Goal: Check status: Check status

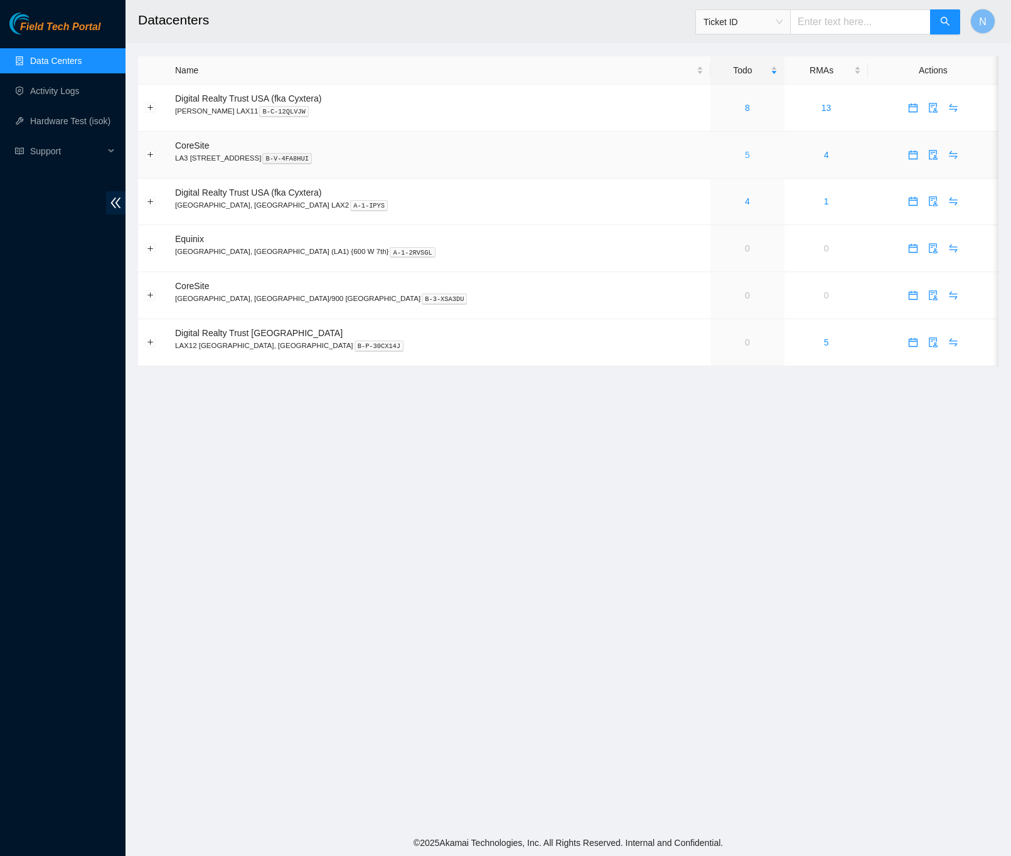
click at [745, 156] on link "5" at bounding box center [747, 155] width 5 height 10
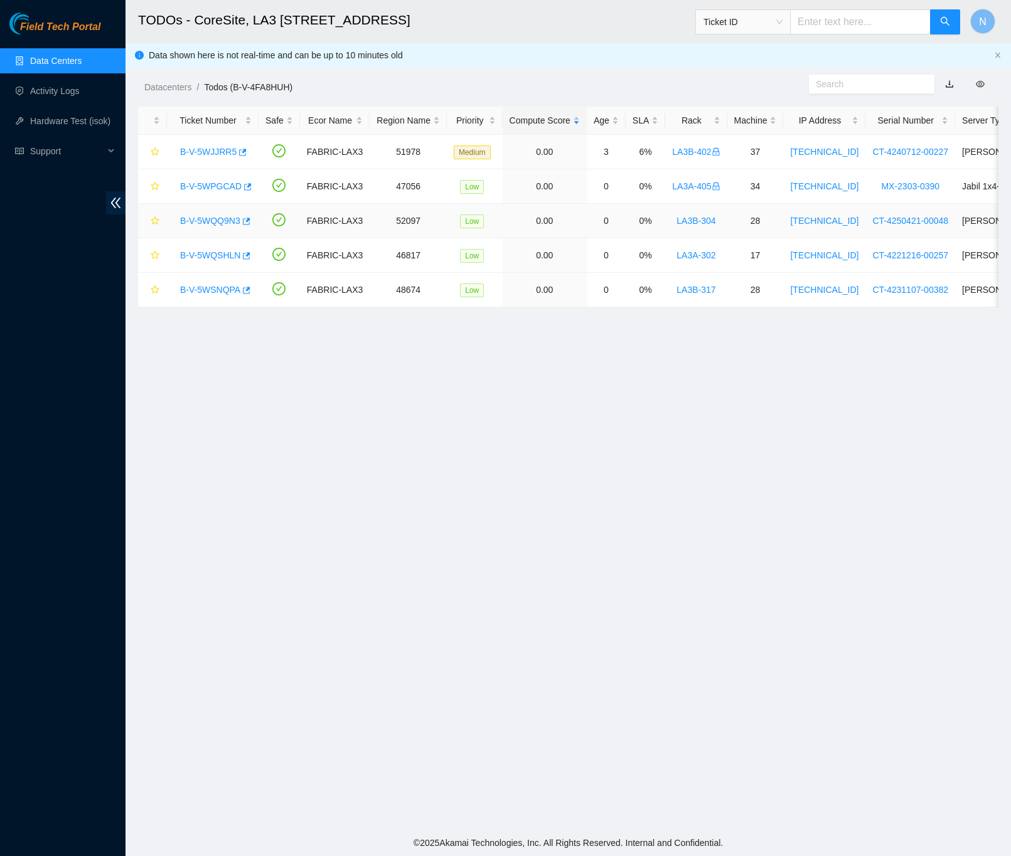
click at [219, 216] on link "B-V-5WQQ9N3" at bounding box center [210, 221] width 60 height 10
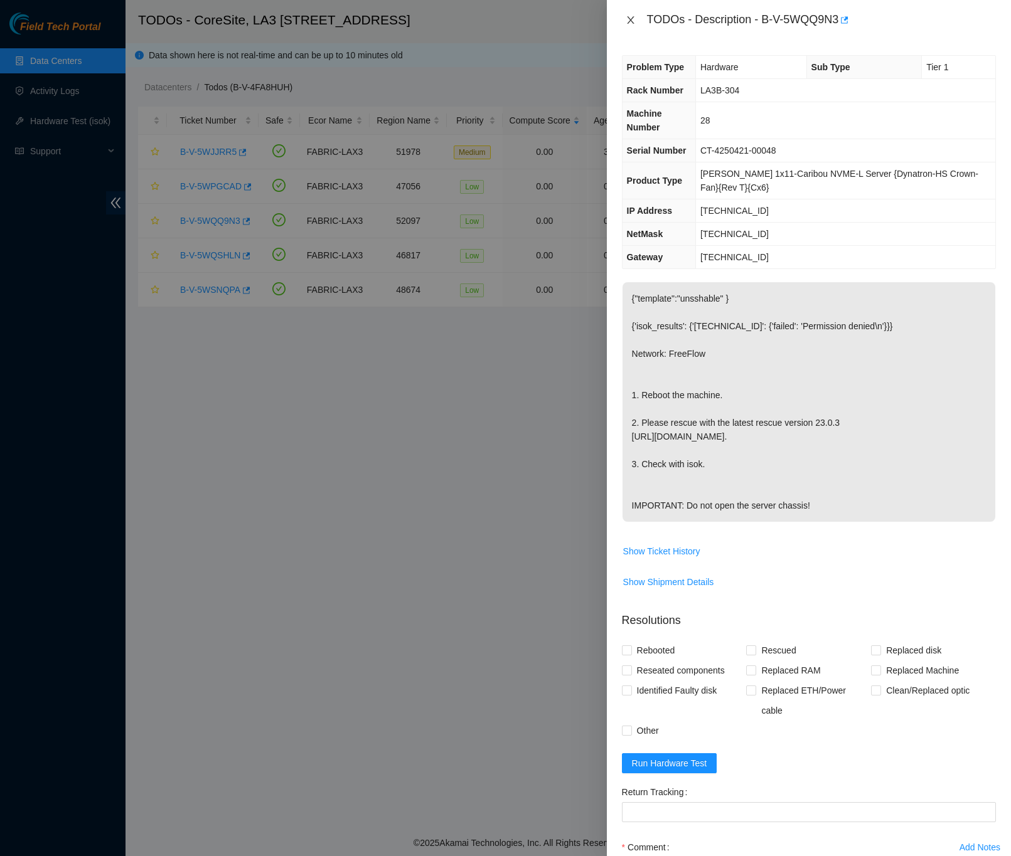
click at [632, 19] on icon "close" at bounding box center [631, 20] width 10 height 10
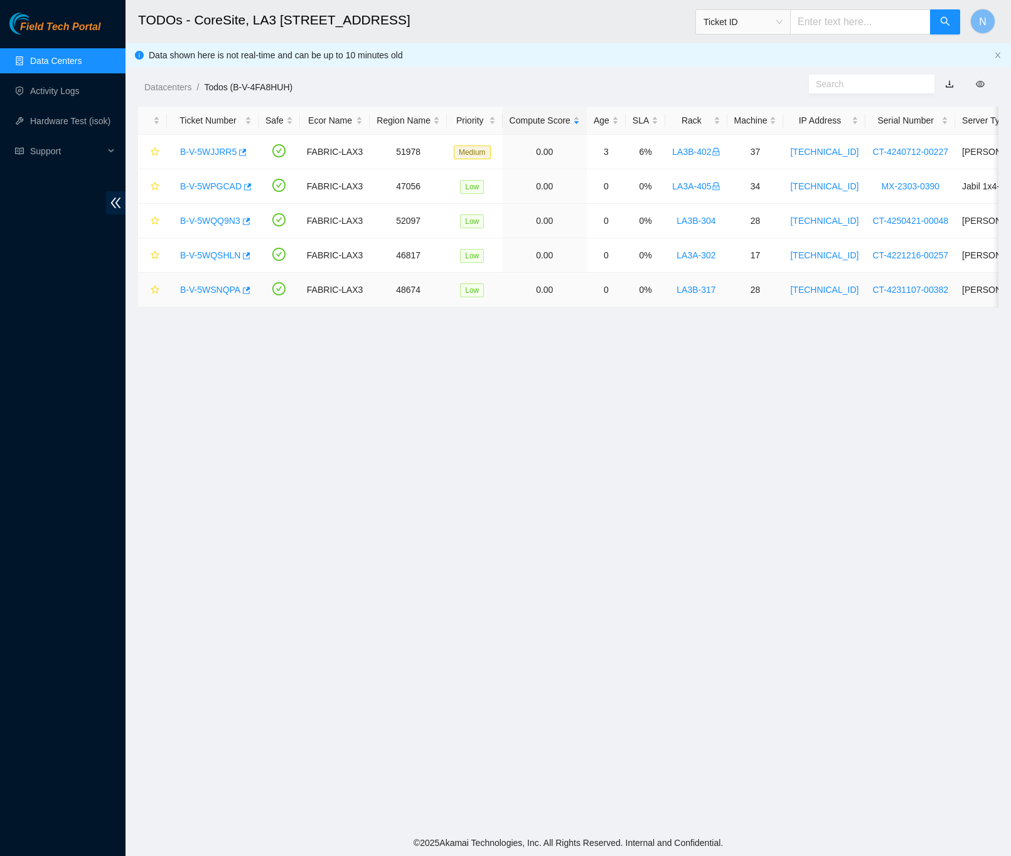
click at [200, 289] on link "B-V-5WSNQPA" at bounding box center [210, 290] width 60 height 10
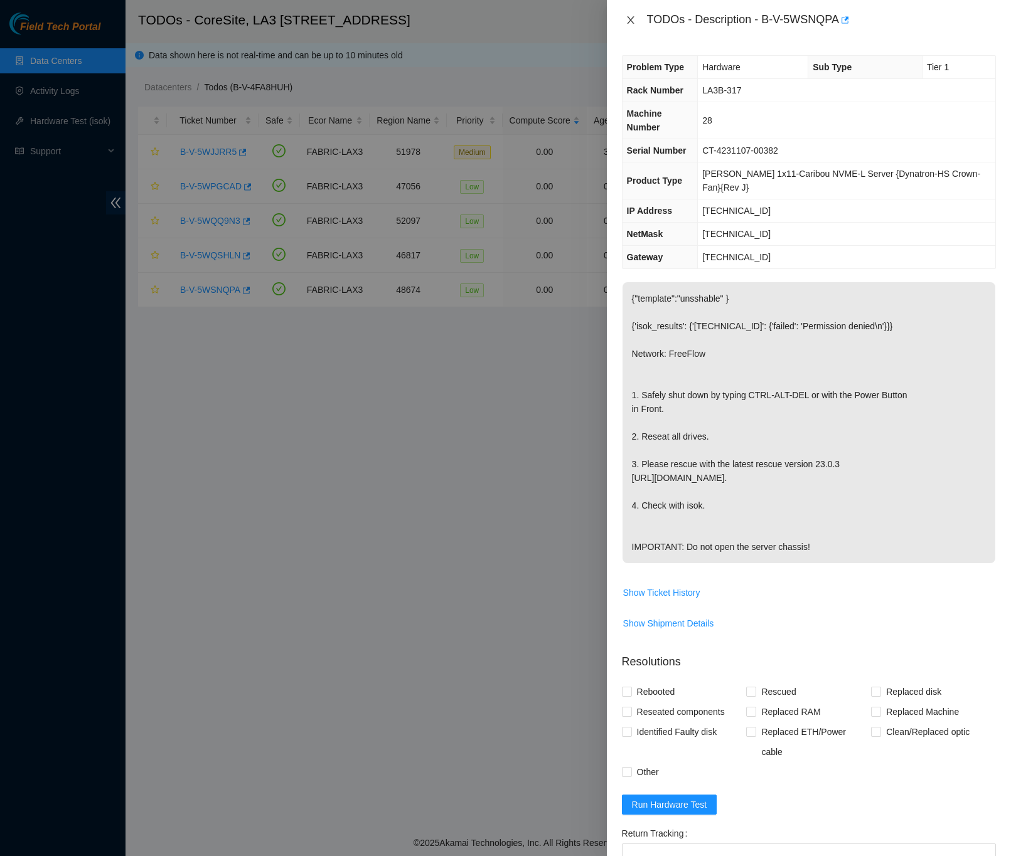
click at [629, 21] on icon "close" at bounding box center [630, 20] width 7 height 8
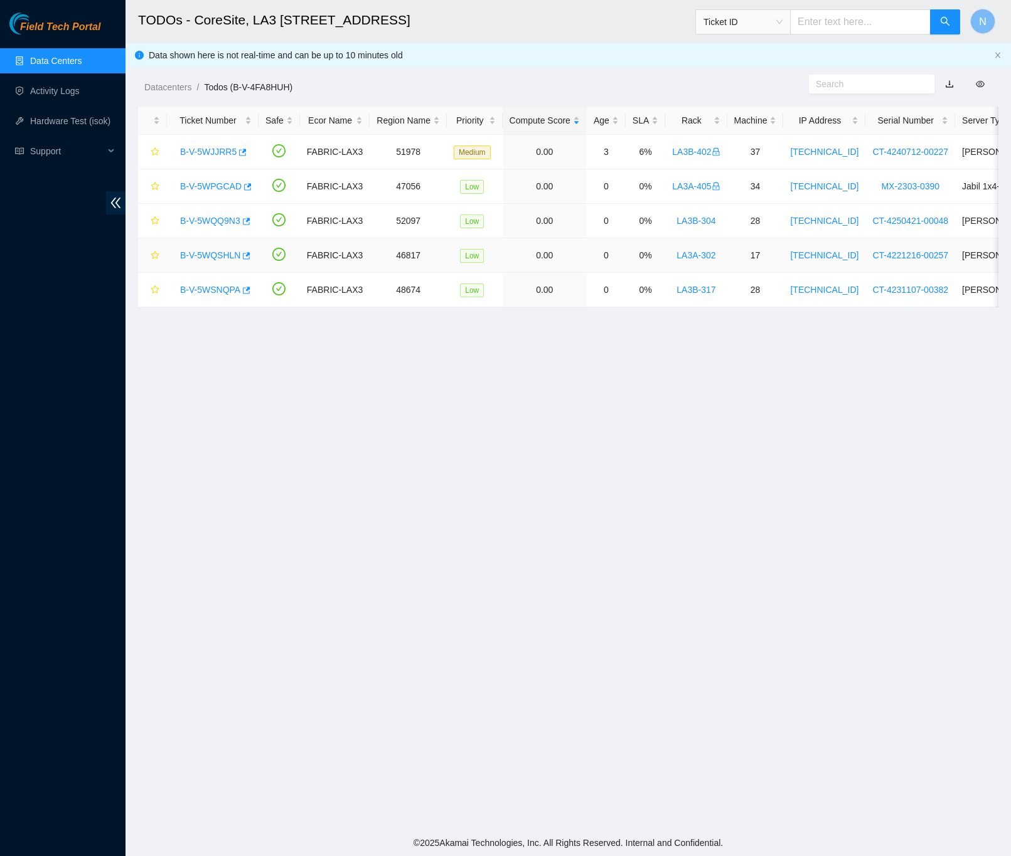
click at [226, 258] on link "B-V-5WQSHLN" at bounding box center [210, 255] width 60 height 10
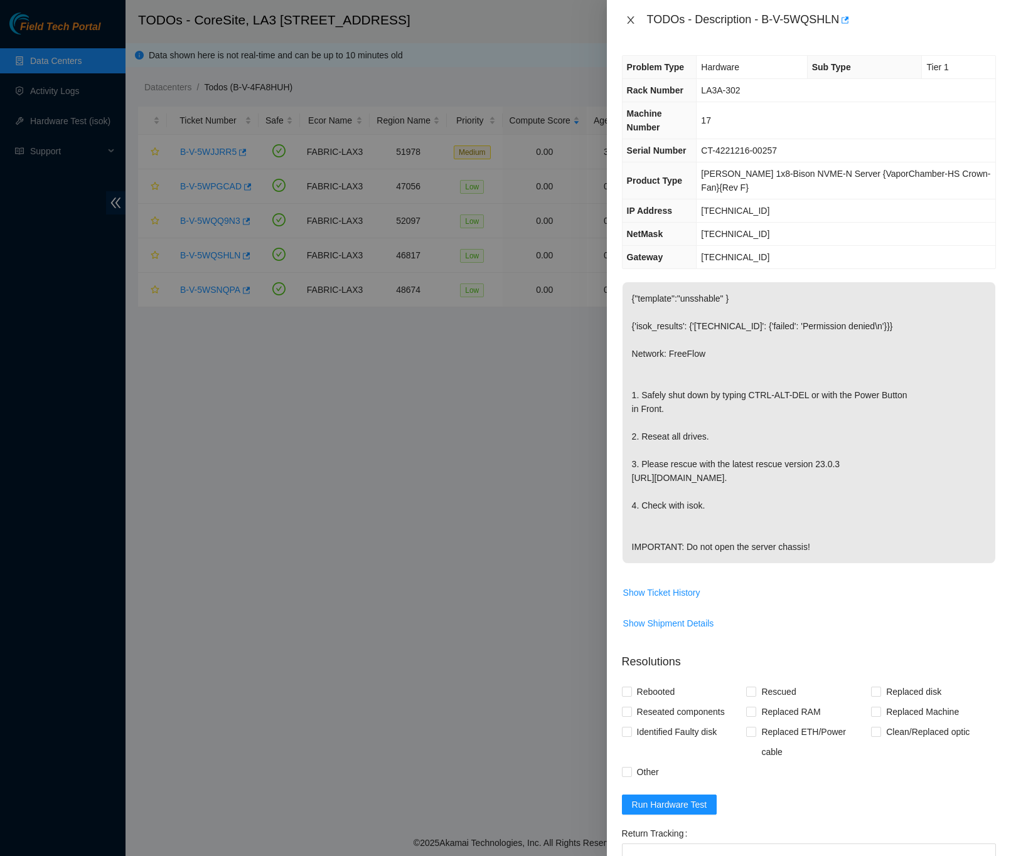
click at [633, 19] on icon "close" at bounding box center [631, 20] width 10 height 10
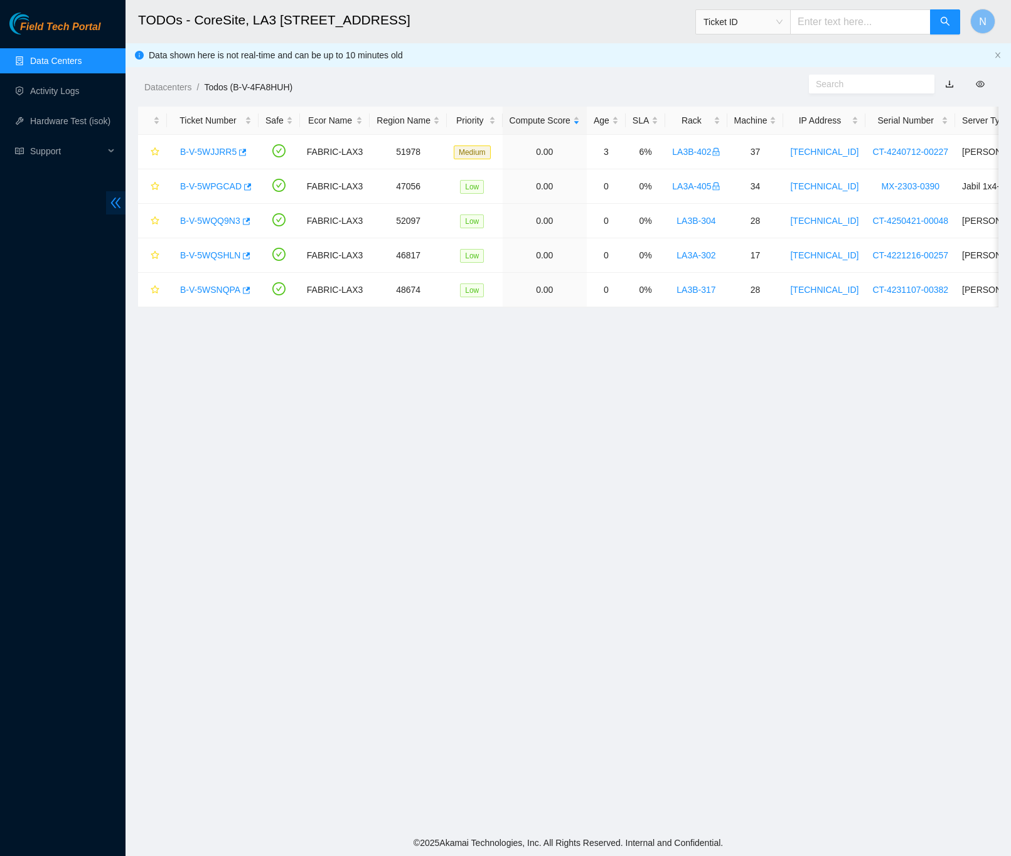
click at [117, 206] on icon "double-left" at bounding box center [115, 202] width 13 height 13
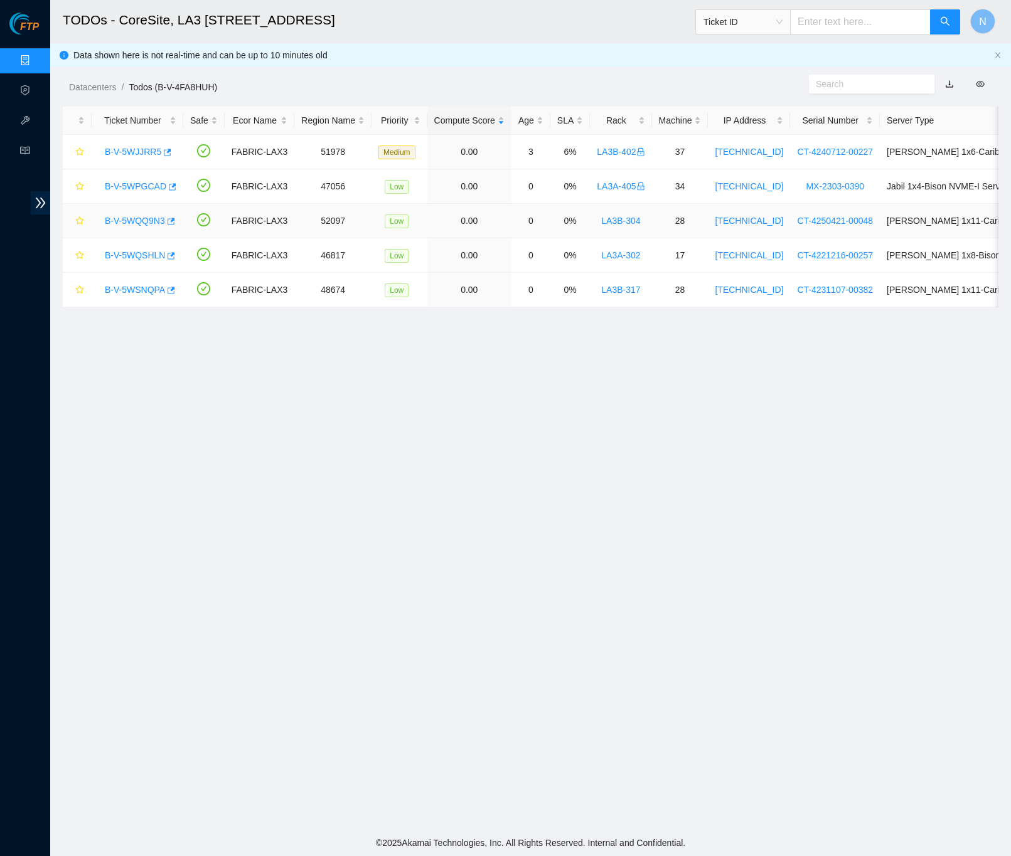
click at [134, 216] on link "B-V-5WQQ9N3" at bounding box center [135, 221] width 60 height 10
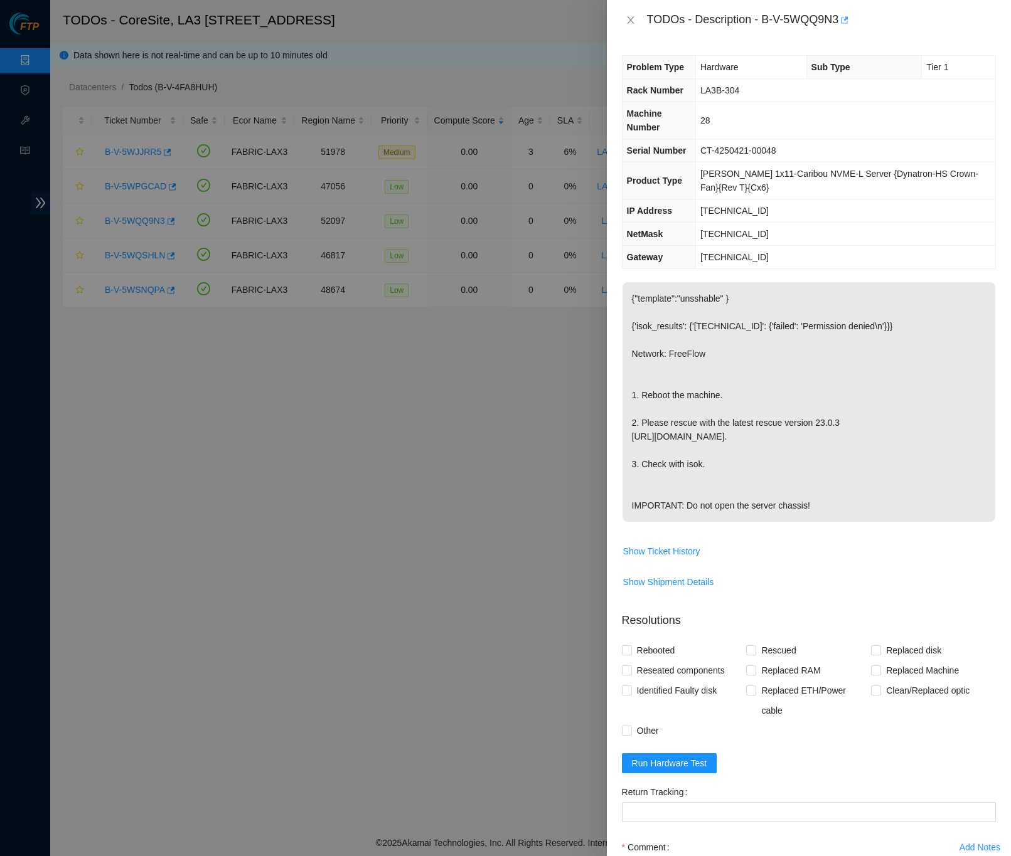
click at [848, 23] on icon "button" at bounding box center [845, 19] width 8 height 7
click at [629, 19] on icon "close" at bounding box center [630, 20] width 7 height 8
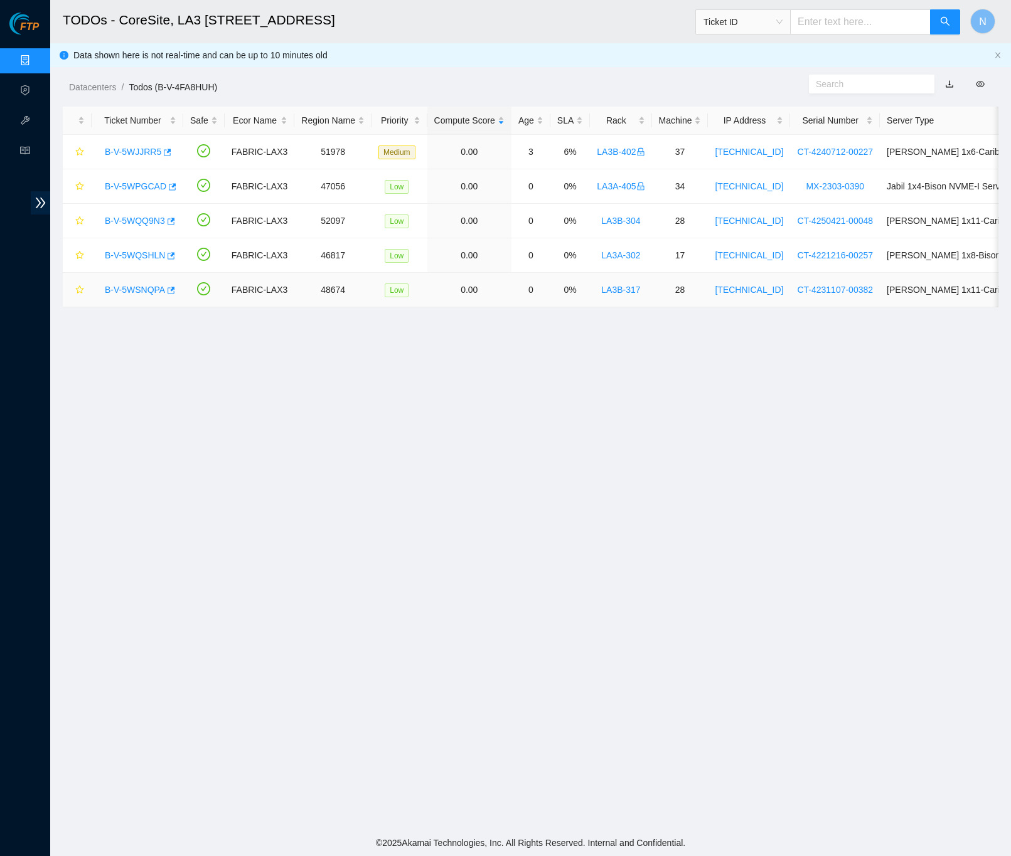
click at [143, 285] on link "B-V-5WSNQPA" at bounding box center [135, 290] width 60 height 10
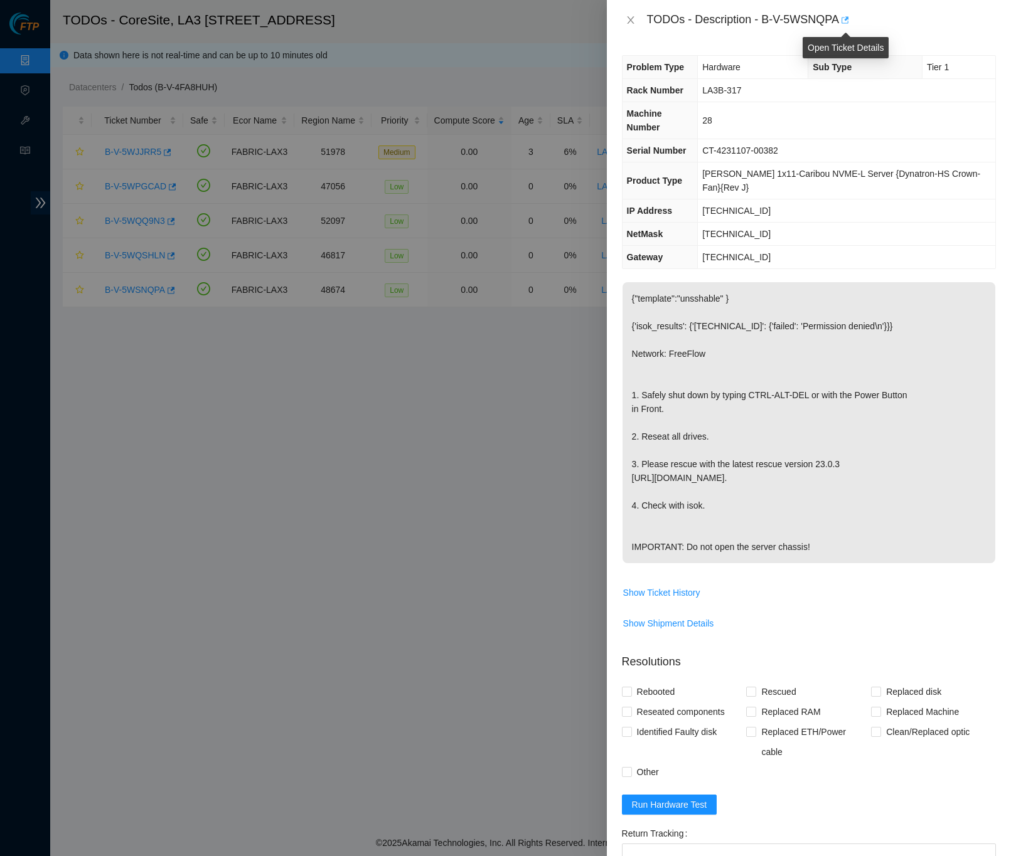
click at [844, 21] on icon "button" at bounding box center [844, 20] width 9 height 9
click at [631, 21] on icon "close" at bounding box center [630, 20] width 7 height 8
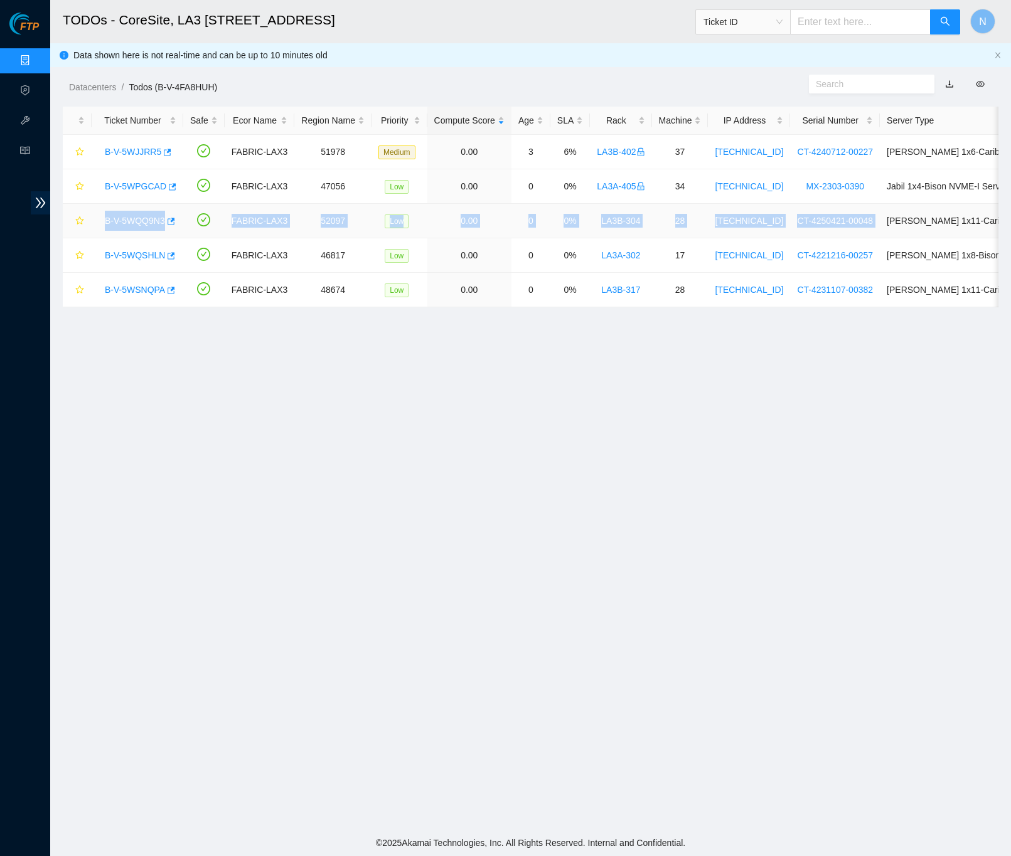
drag, startPoint x: 870, startPoint y: 217, endPoint x: 92, endPoint y: 223, distance: 777.4
click at [92, 223] on tr "B-V-5WQQ9N3 FABRIC-LAX3 52097 Low 0.00 0 0% LA3B-304 28 23.212.3.223 CT-4250421…" at bounding box center [652, 221] width 1178 height 35
copy tr "B-V-5WQQ9N3 FABRIC-LAX3 52097 Low 0.00 0 0% LA3B-304 28 23.212.3.223 CT-4250421…"
click at [701, 472] on main "TODOs - CoreSite, LA3 200 Bauchet St Ticket ID N Data shown here is not real-ti…" at bounding box center [530, 415] width 961 height 830
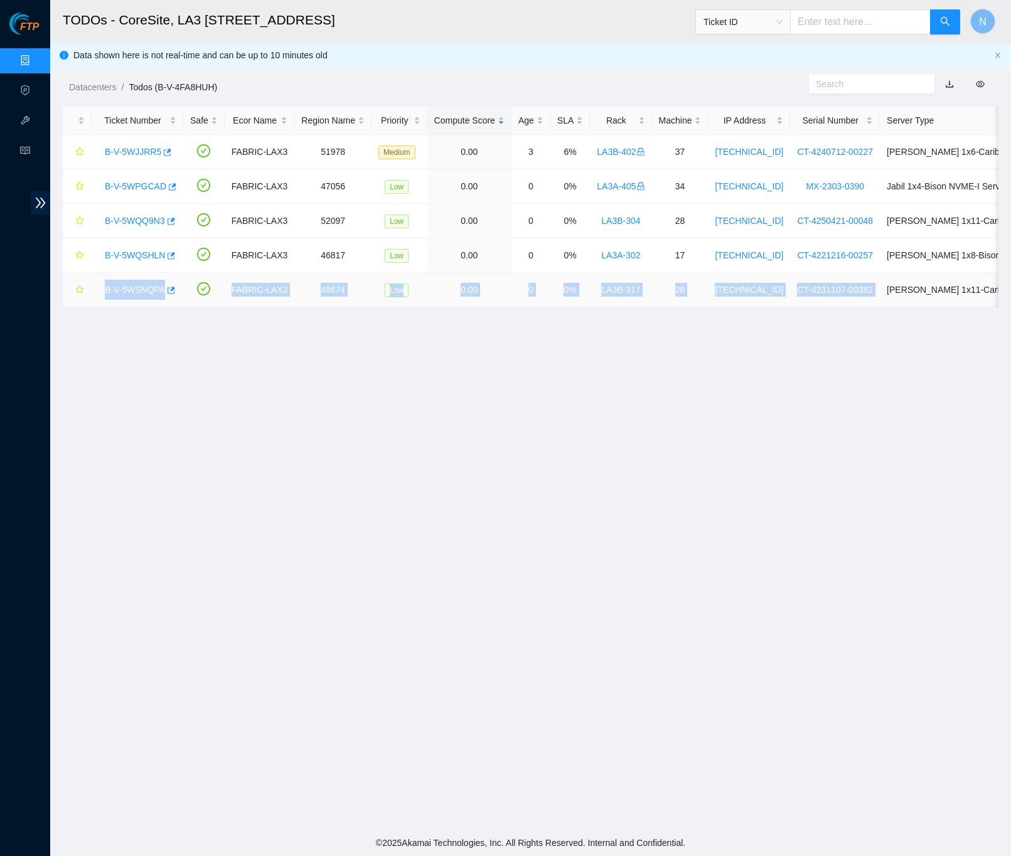
drag, startPoint x: 866, startPoint y: 288, endPoint x: 107, endPoint y: 307, distance: 758.8
click at [107, 307] on tr "B-V-5WSNQPA FABRIC-LAX3 48674 Low 0.00 0 0% LA3B-317 28 23.206.215.157 CT-42311…" at bounding box center [652, 290] width 1178 height 35
copy tr "B-V-5WSNQPA FABRIC-LAX3 48674 Low 0.00 0 0% LA3B-317 28 23.206.215.157 CT-42311…"
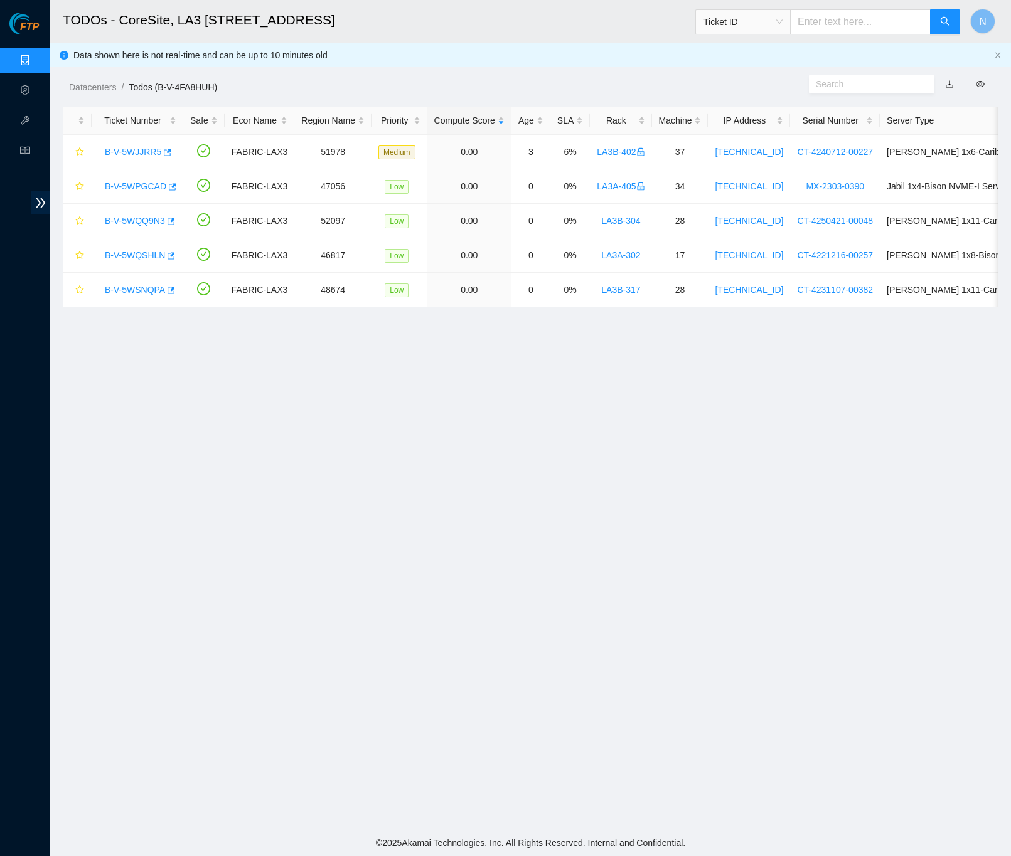
click at [808, 415] on main "TODOs - CoreSite, LA3 200 Bauchet St Ticket ID N Data shown here is not real-ti…" at bounding box center [530, 415] width 961 height 830
click at [134, 217] on link "B-V-5WQQ9N3" at bounding box center [135, 221] width 60 height 10
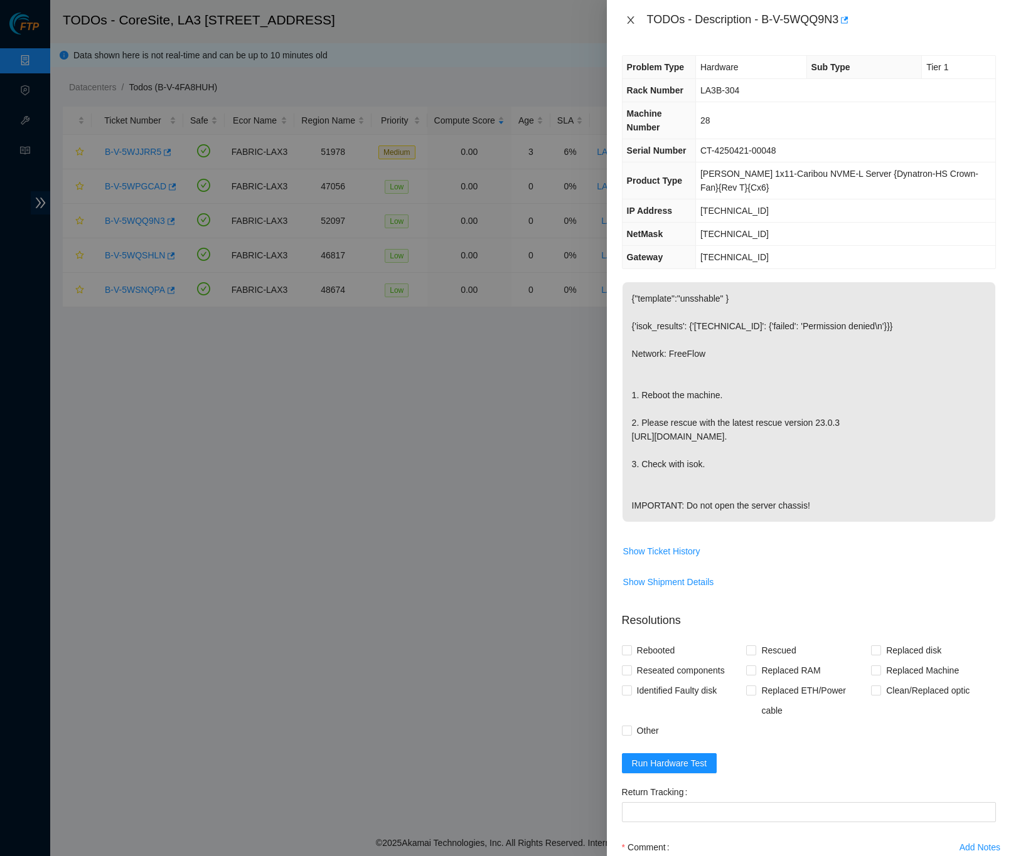
click at [631, 19] on icon "close" at bounding box center [630, 20] width 7 height 8
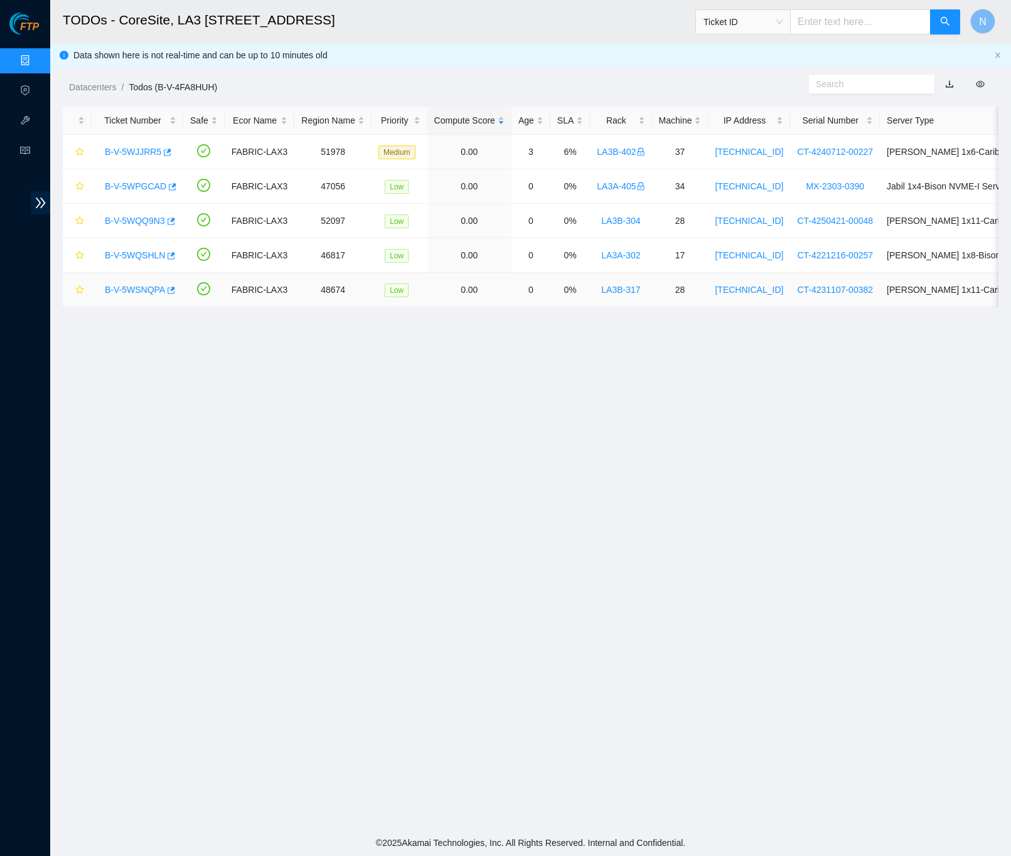
click at [138, 287] on link "B-V-5WSNQPA" at bounding box center [135, 290] width 60 height 10
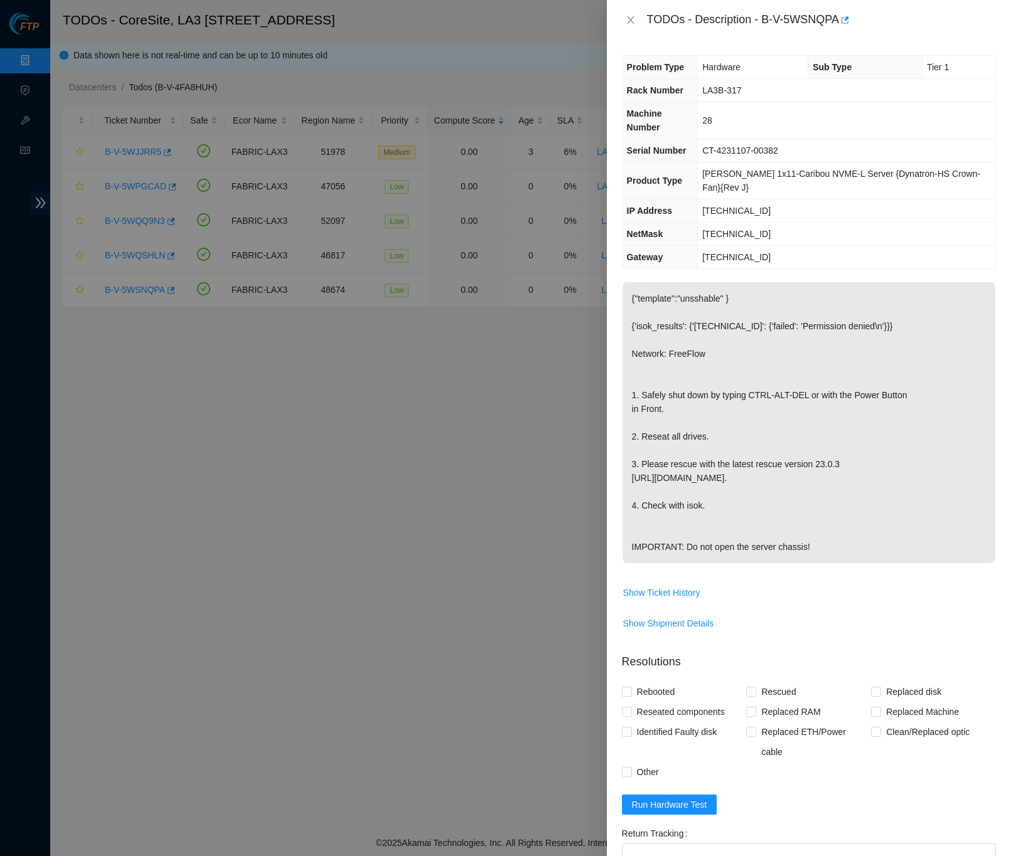
click at [631, 11] on div "TODOs - Description - B-V-5WSNQPA" at bounding box center [809, 20] width 374 height 20
click at [631, 17] on icon "close" at bounding box center [631, 20] width 10 height 10
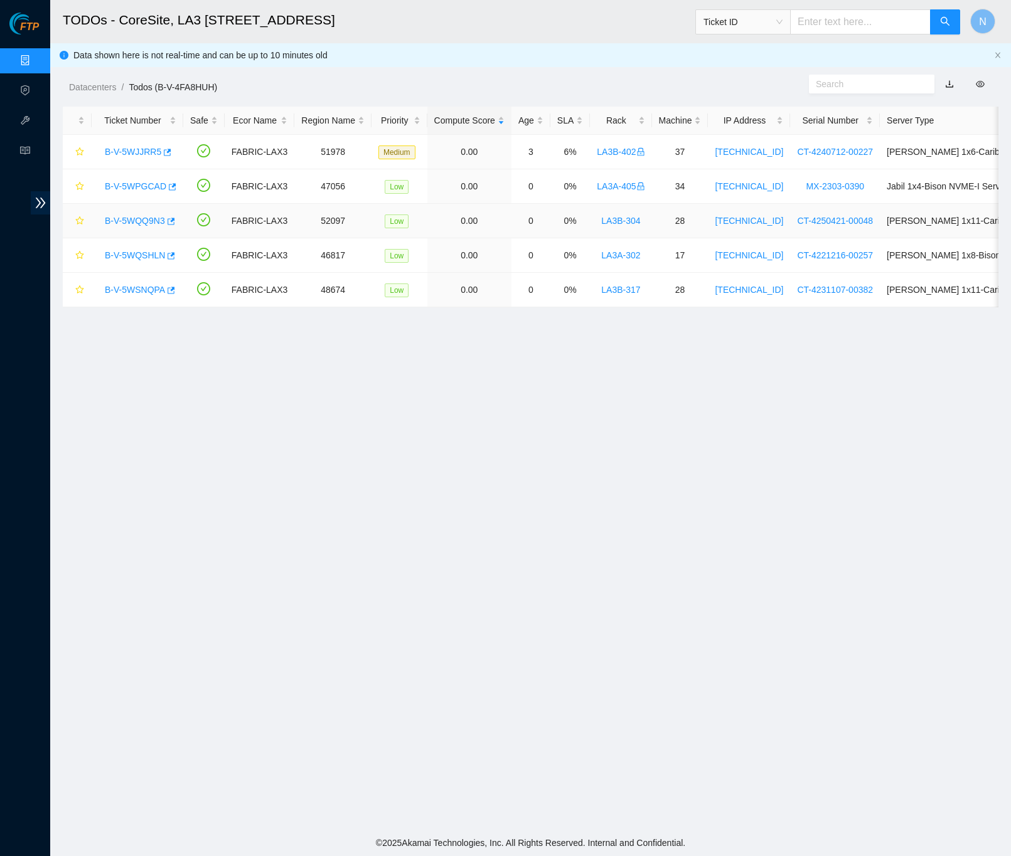
click at [138, 217] on link "B-V-5WQQ9N3" at bounding box center [135, 221] width 60 height 10
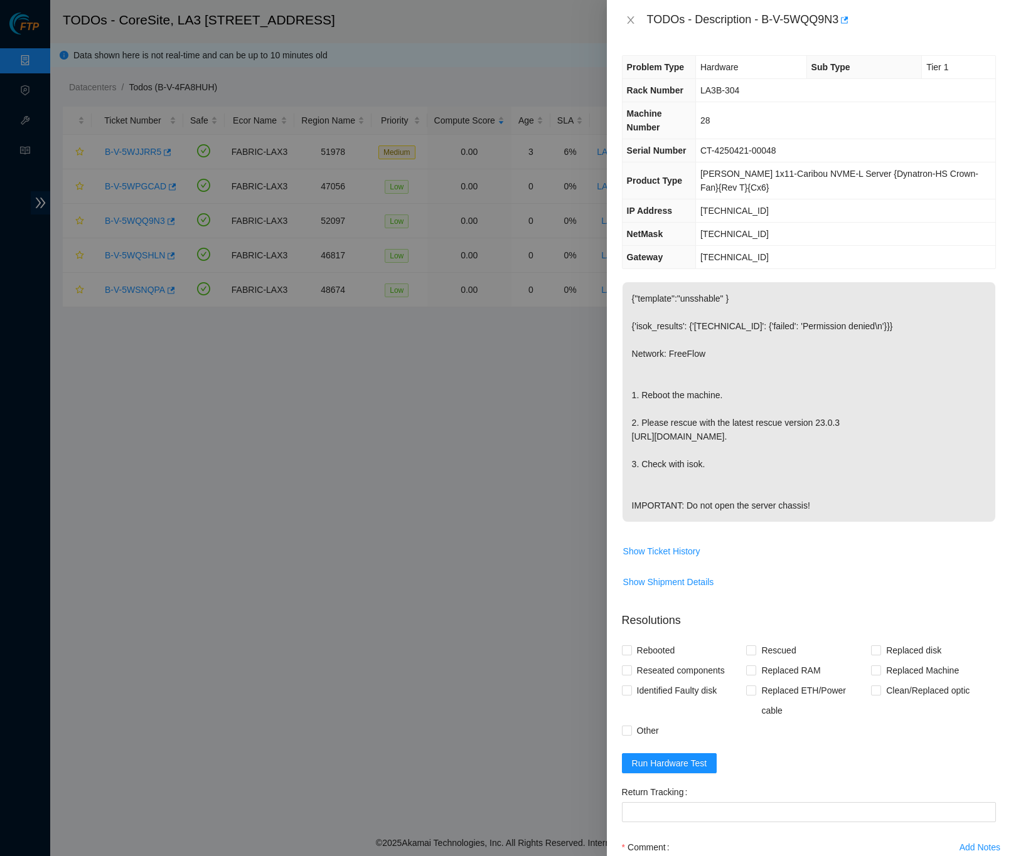
click at [862, 456] on p "{"template":"unsshable" } {'isok_results': {'23.212.3.223': {'failed': 'Permiss…" at bounding box center [808, 402] width 373 height 240
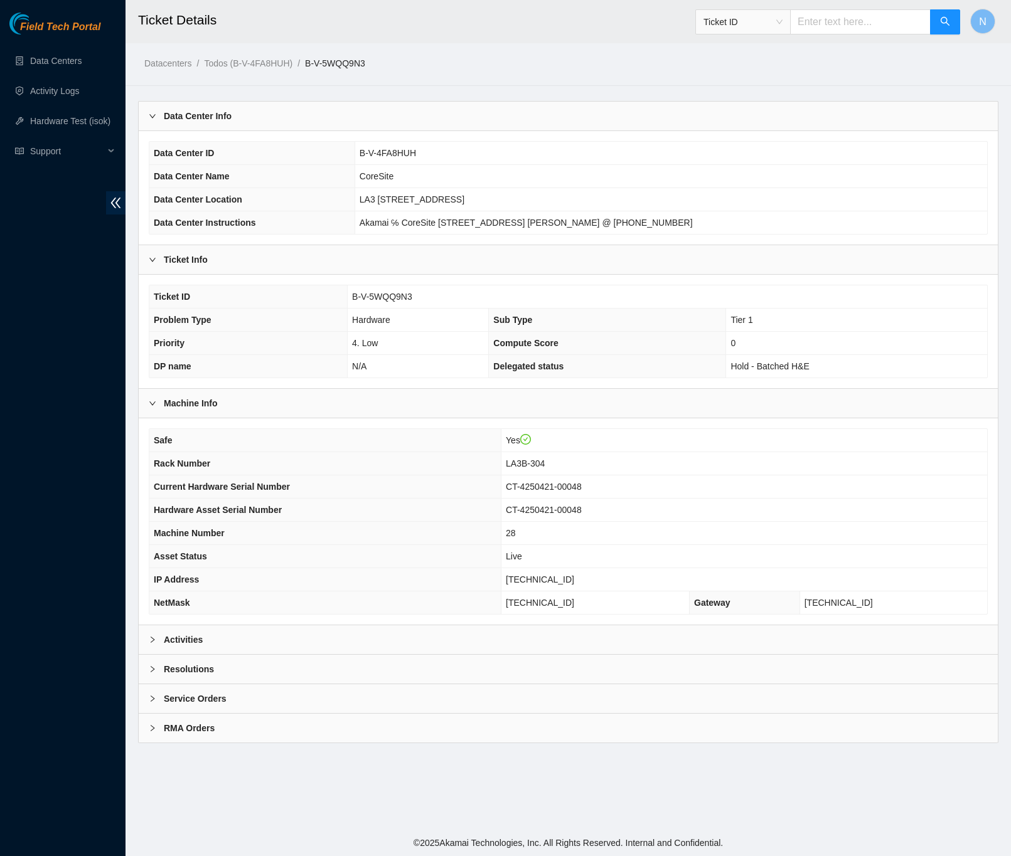
click at [171, 647] on b "Activities" at bounding box center [183, 640] width 39 height 14
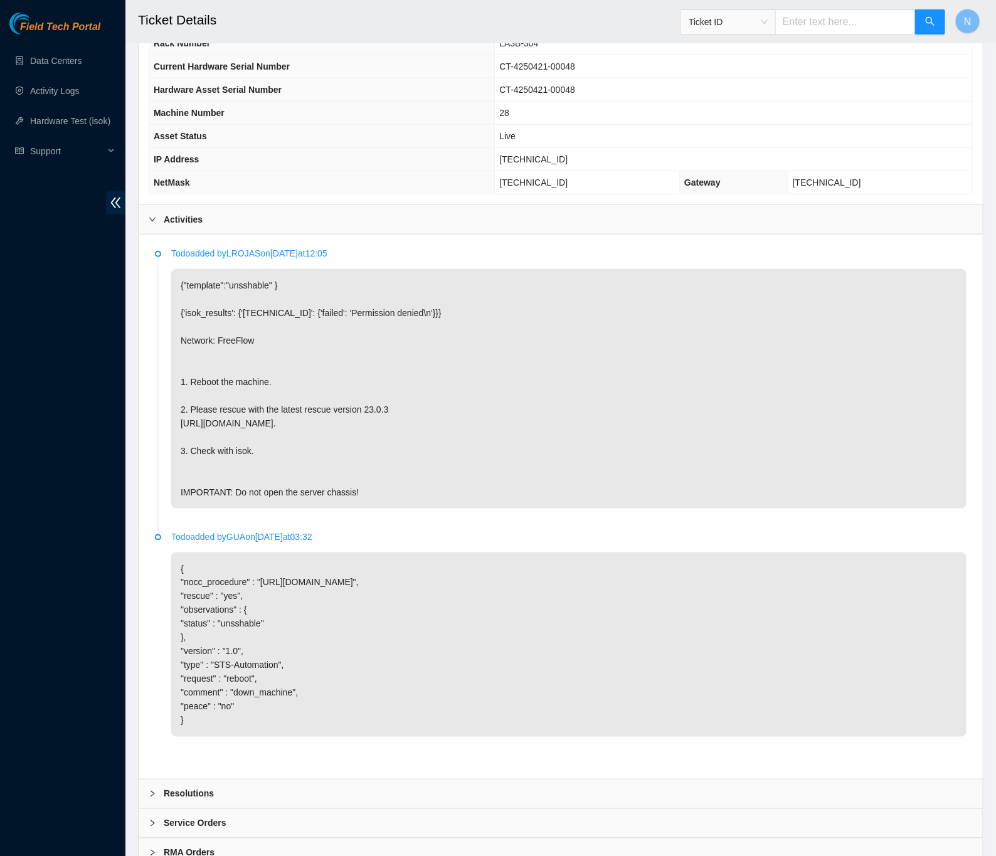
scroll to position [508, 0]
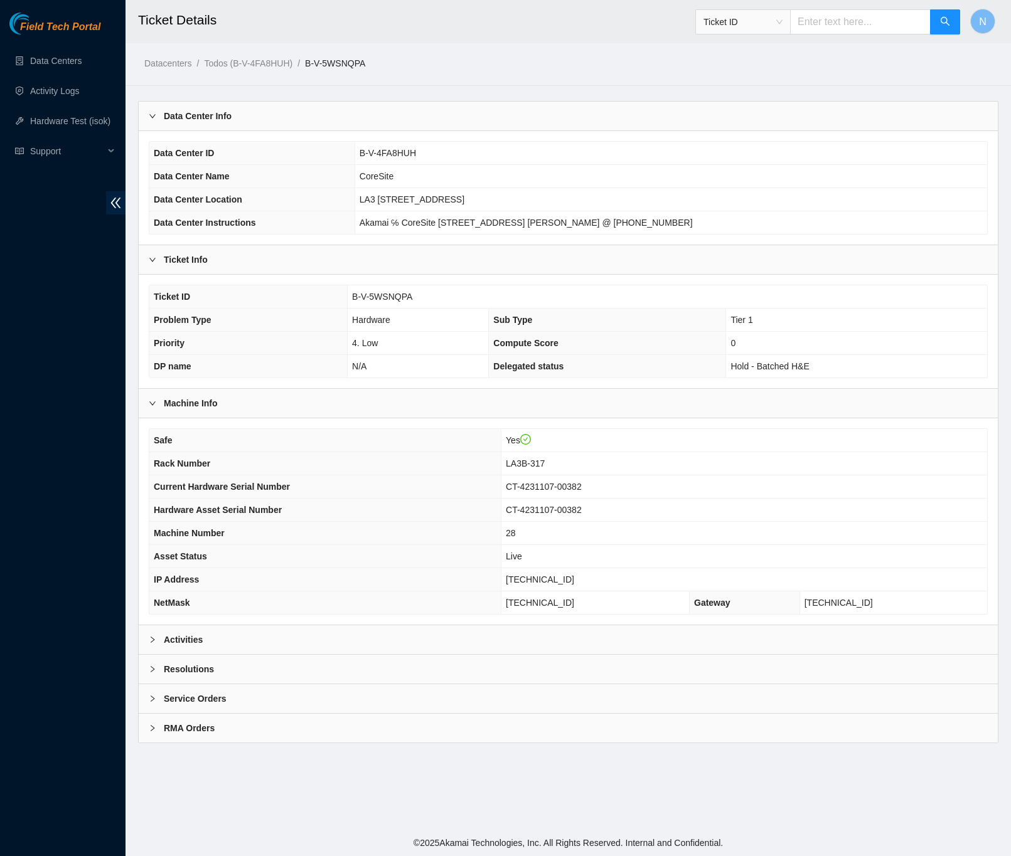
click at [176, 644] on b "Activities" at bounding box center [183, 640] width 39 height 14
